Goal: Task Accomplishment & Management: Complete application form

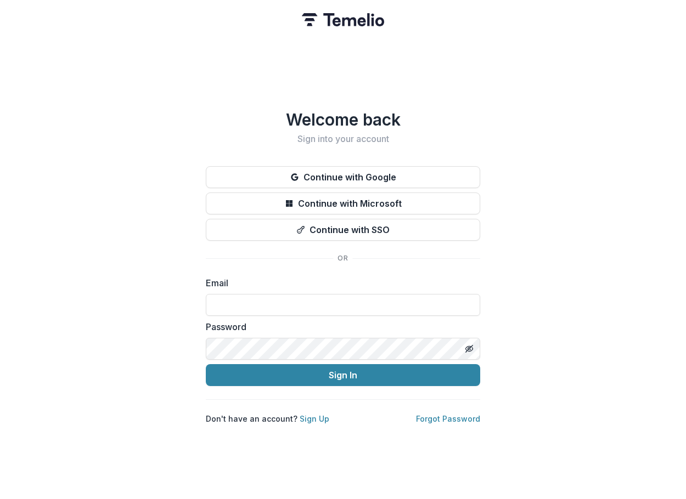
type input "**********"
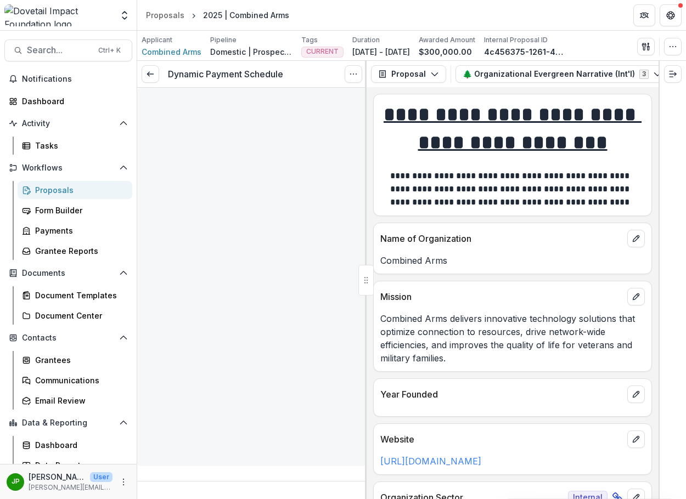
type input "********"
